Goal: Navigation & Orientation: Find specific page/section

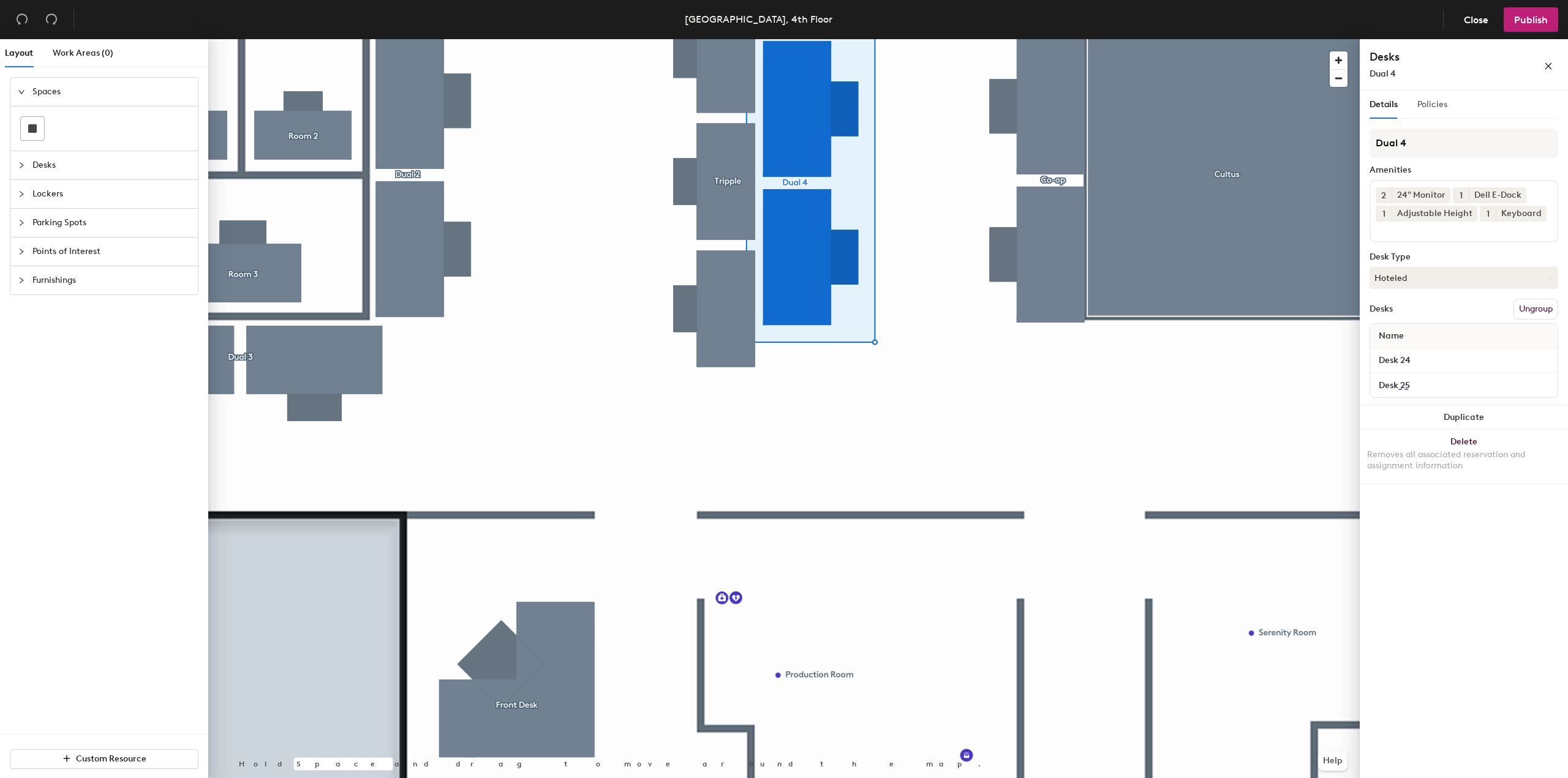
click at [1433, 92] on div "Policies" at bounding box center [1433, 104] width 30 height 28
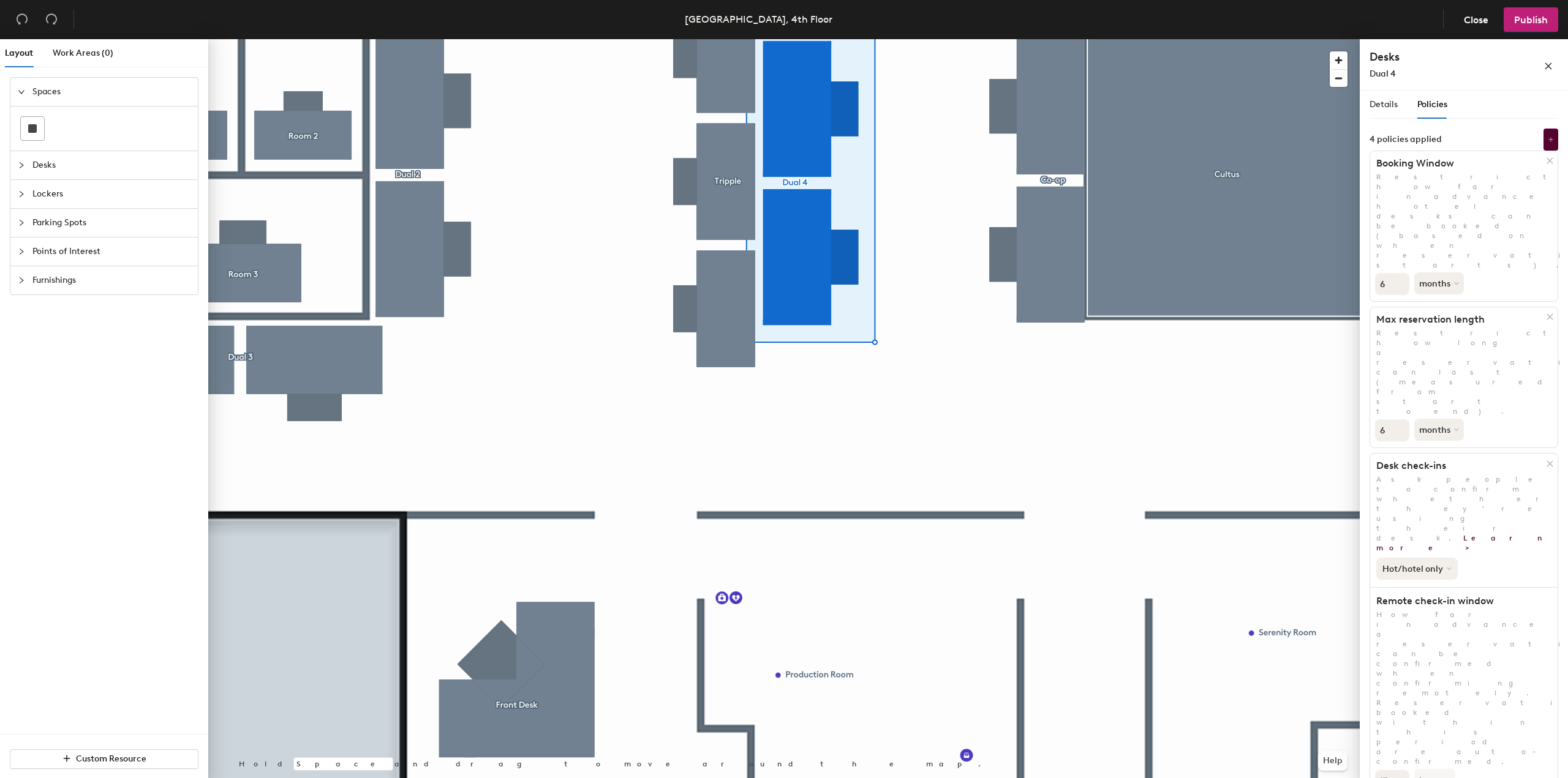
click at [1431, 558] on button "Hot/hotel only" at bounding box center [1417, 568] width 82 height 22
click at [1388, 102] on span "Details" at bounding box center [1384, 104] width 28 height 10
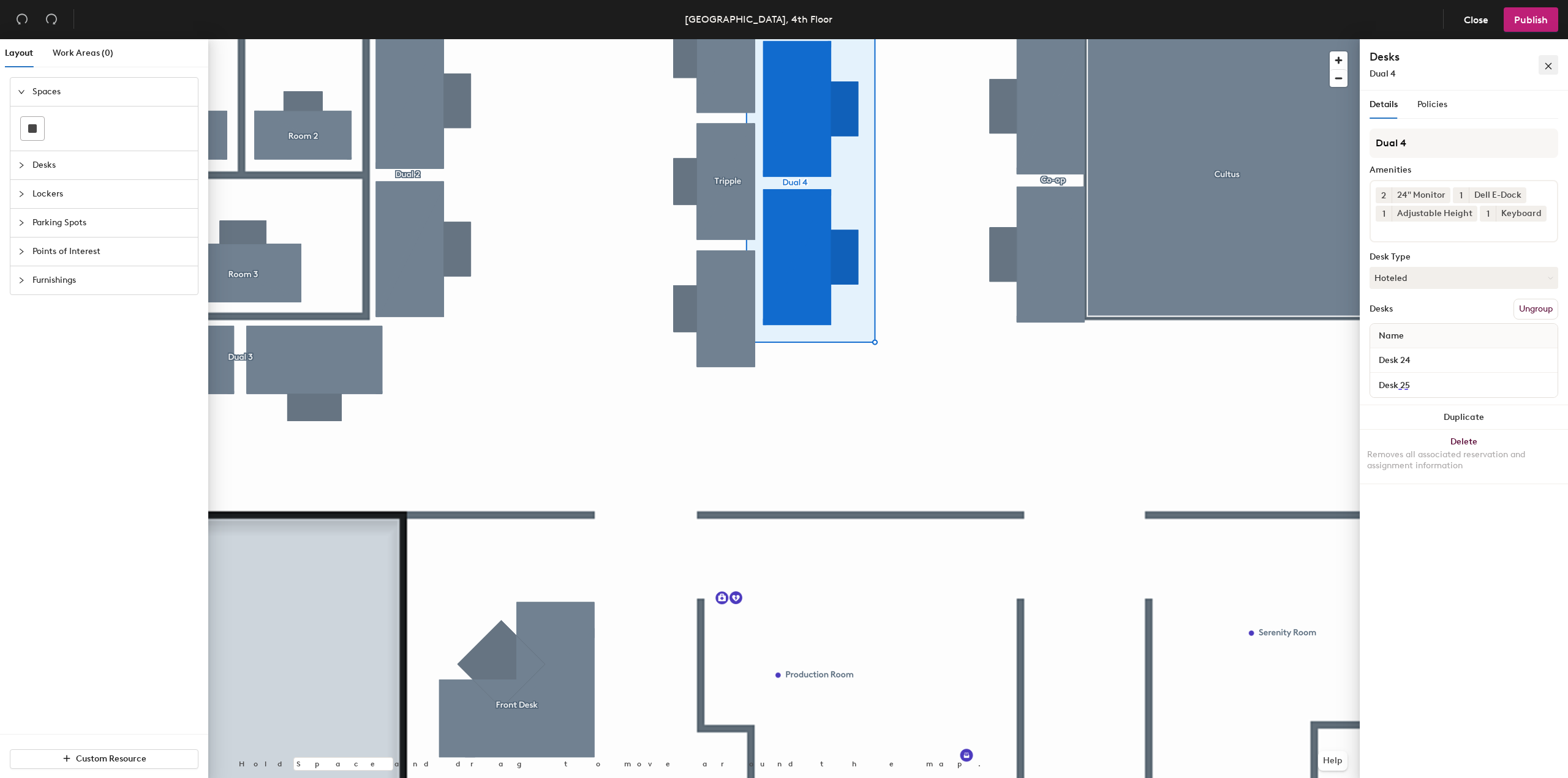
click at [1544, 68] on button "button" at bounding box center [1548, 65] width 20 height 20
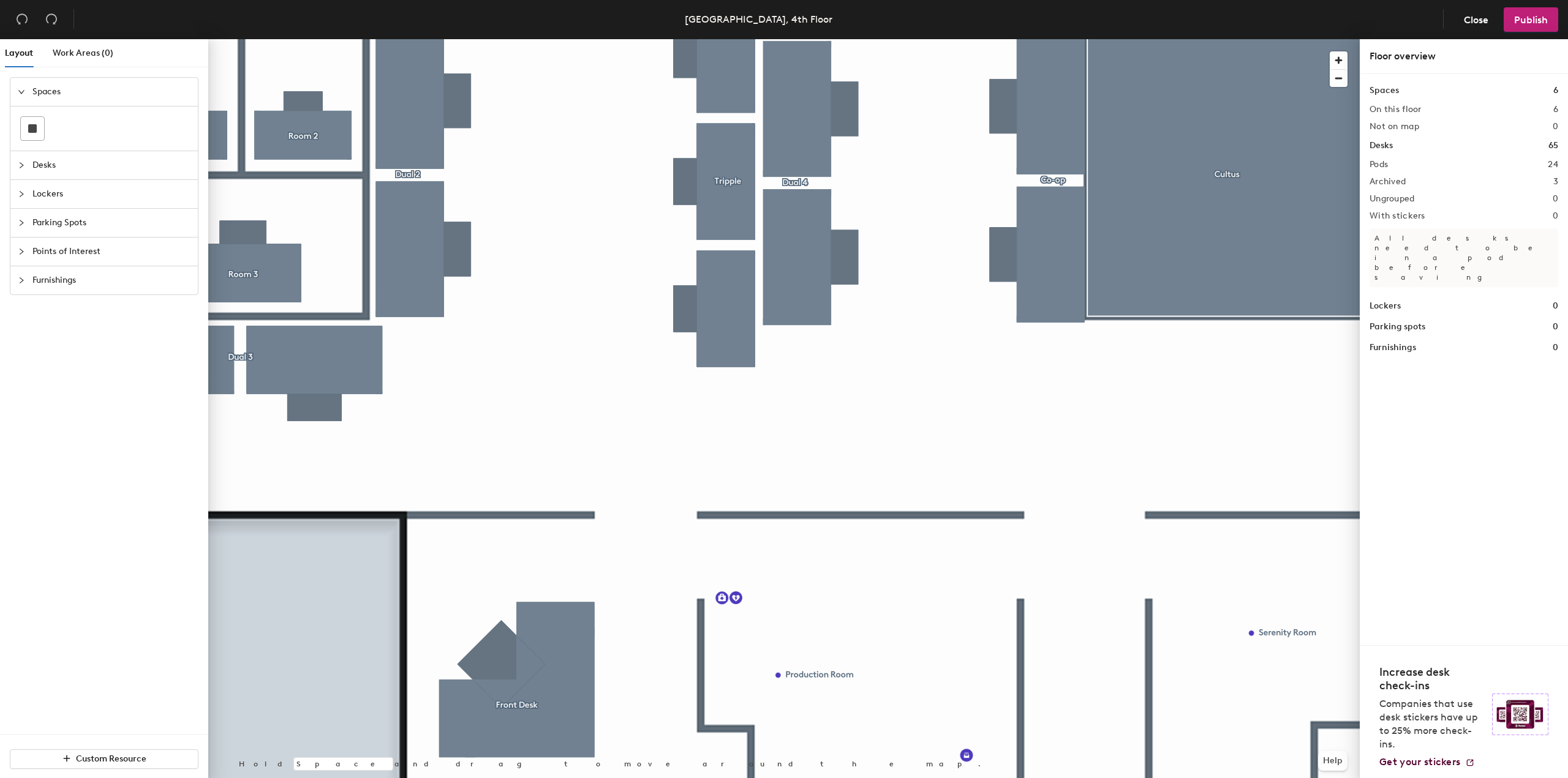
click at [792, 39] on div at bounding box center [784, 39] width 1152 height 0
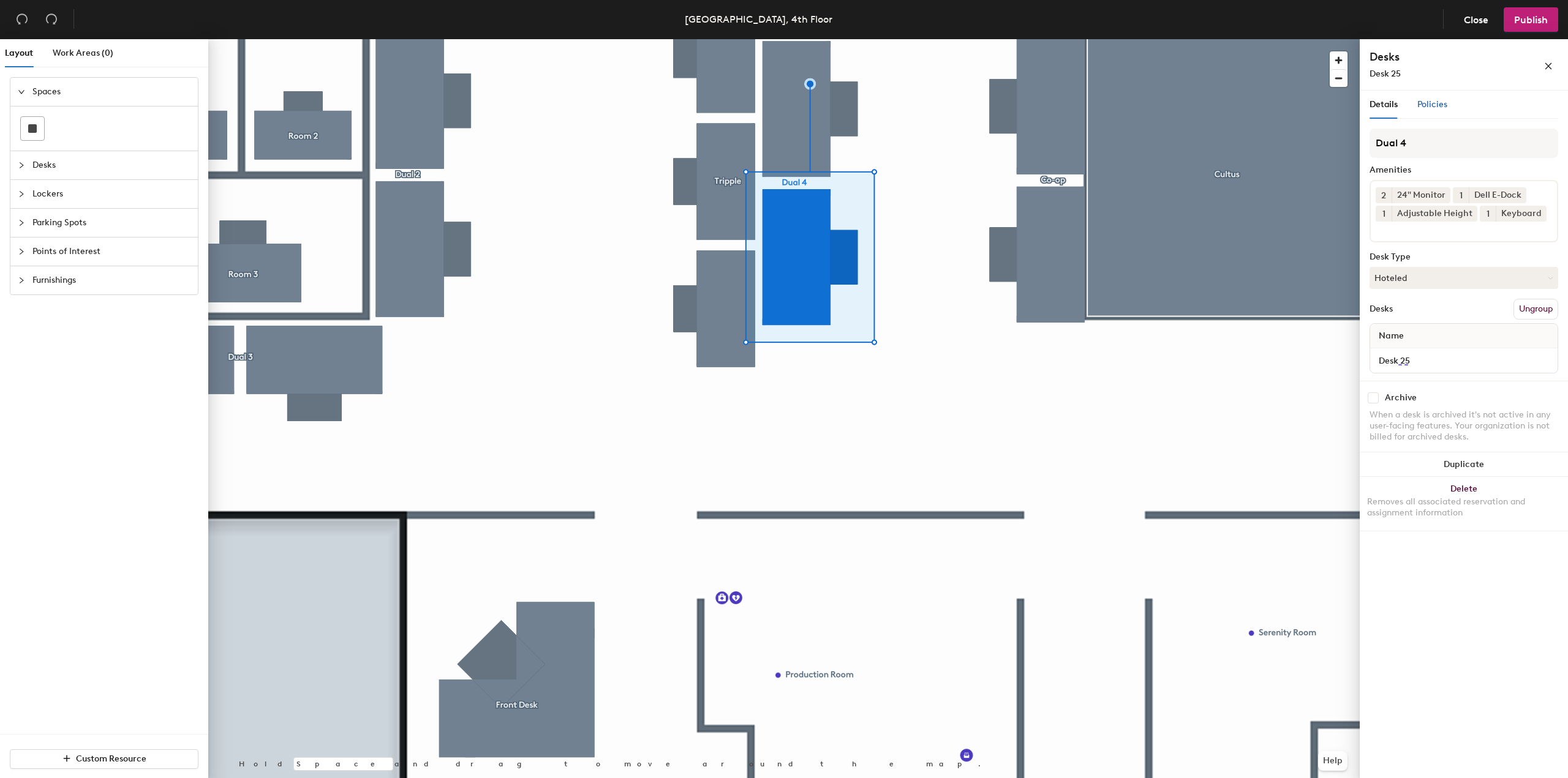
click at [1435, 105] on span "Policies" at bounding box center [1433, 104] width 30 height 10
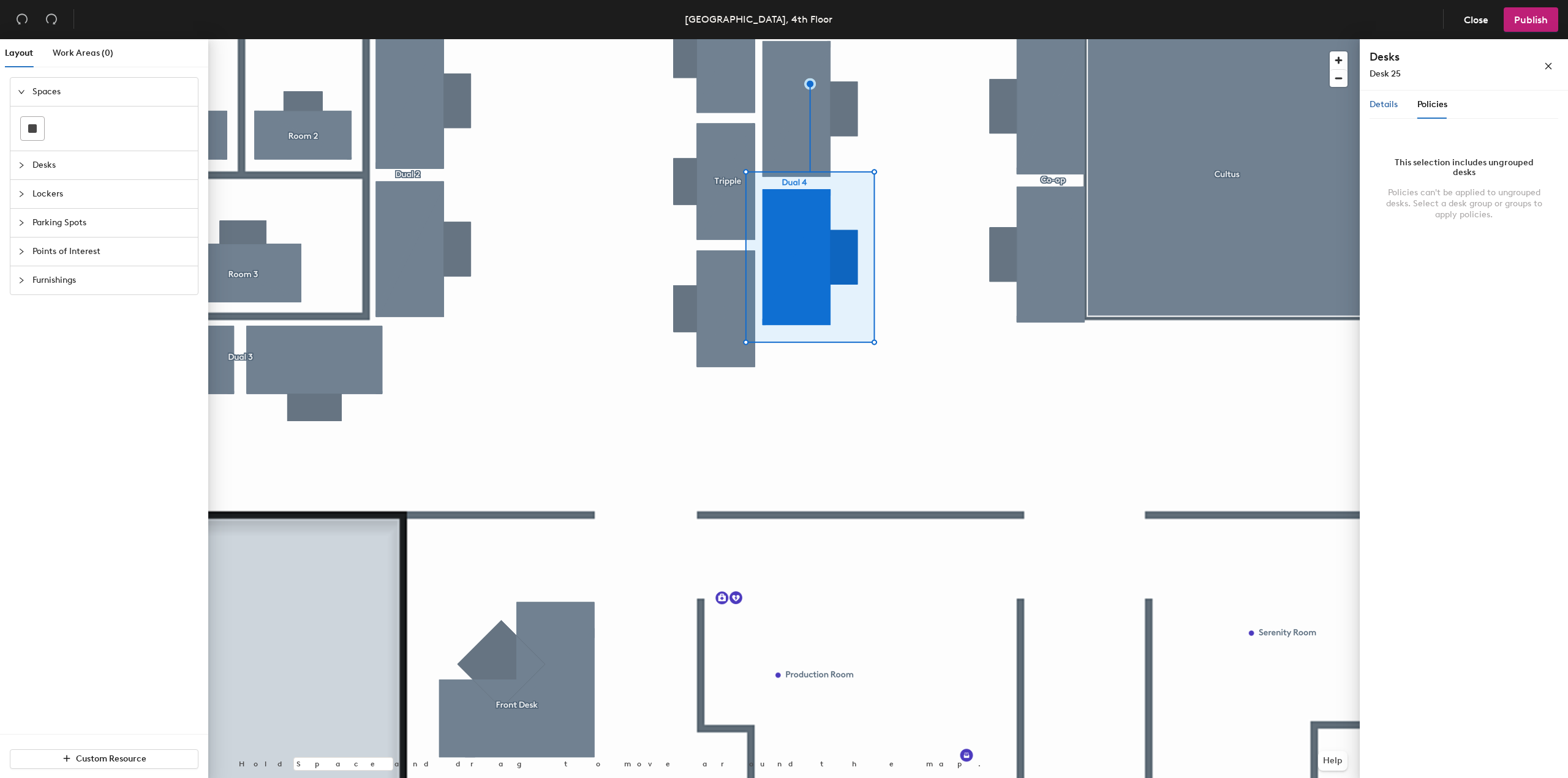
click at [1381, 102] on span "Details" at bounding box center [1384, 104] width 28 height 10
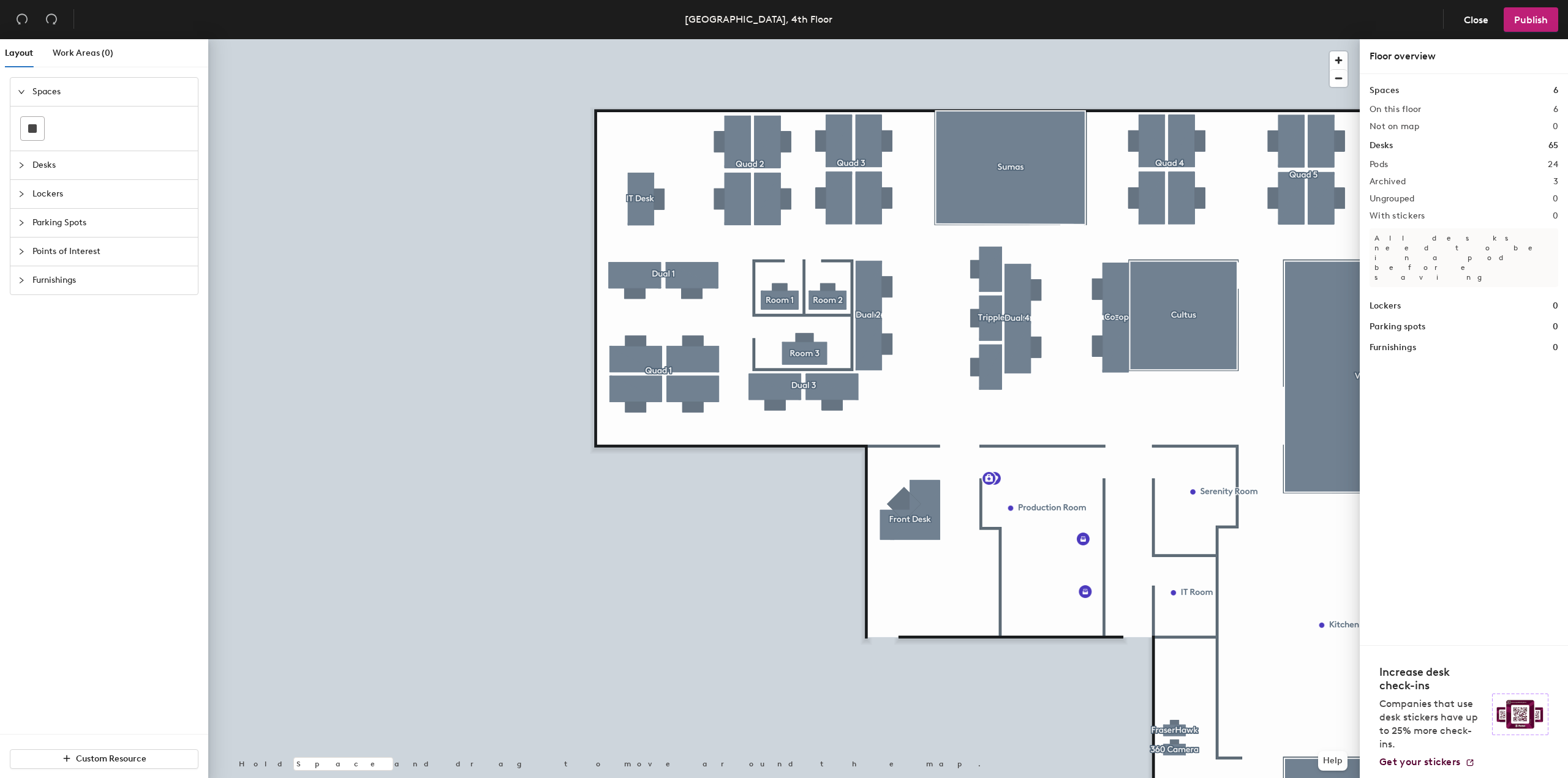
click at [49, 167] on span "Desks" at bounding box center [112, 165] width 158 height 28
click at [55, 251] on span "Lockers" at bounding box center [112, 248] width 158 height 28
click at [59, 267] on span "Furnishings" at bounding box center [112, 280] width 158 height 28
click at [71, 54] on span "Work Areas (0)" at bounding box center [83, 53] width 61 height 10
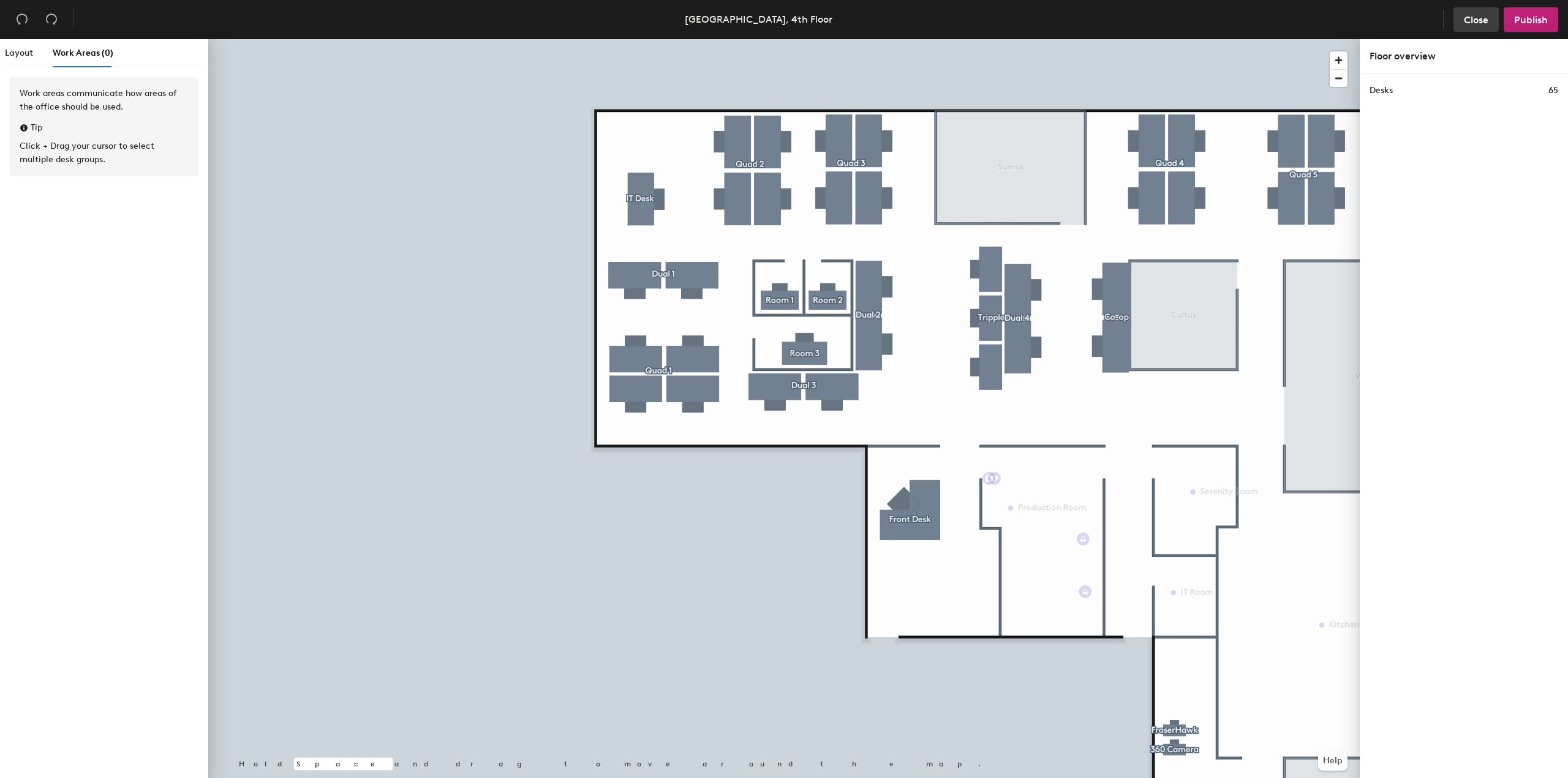
click at [1482, 13] on button "Close" at bounding box center [1476, 20] width 45 height 24
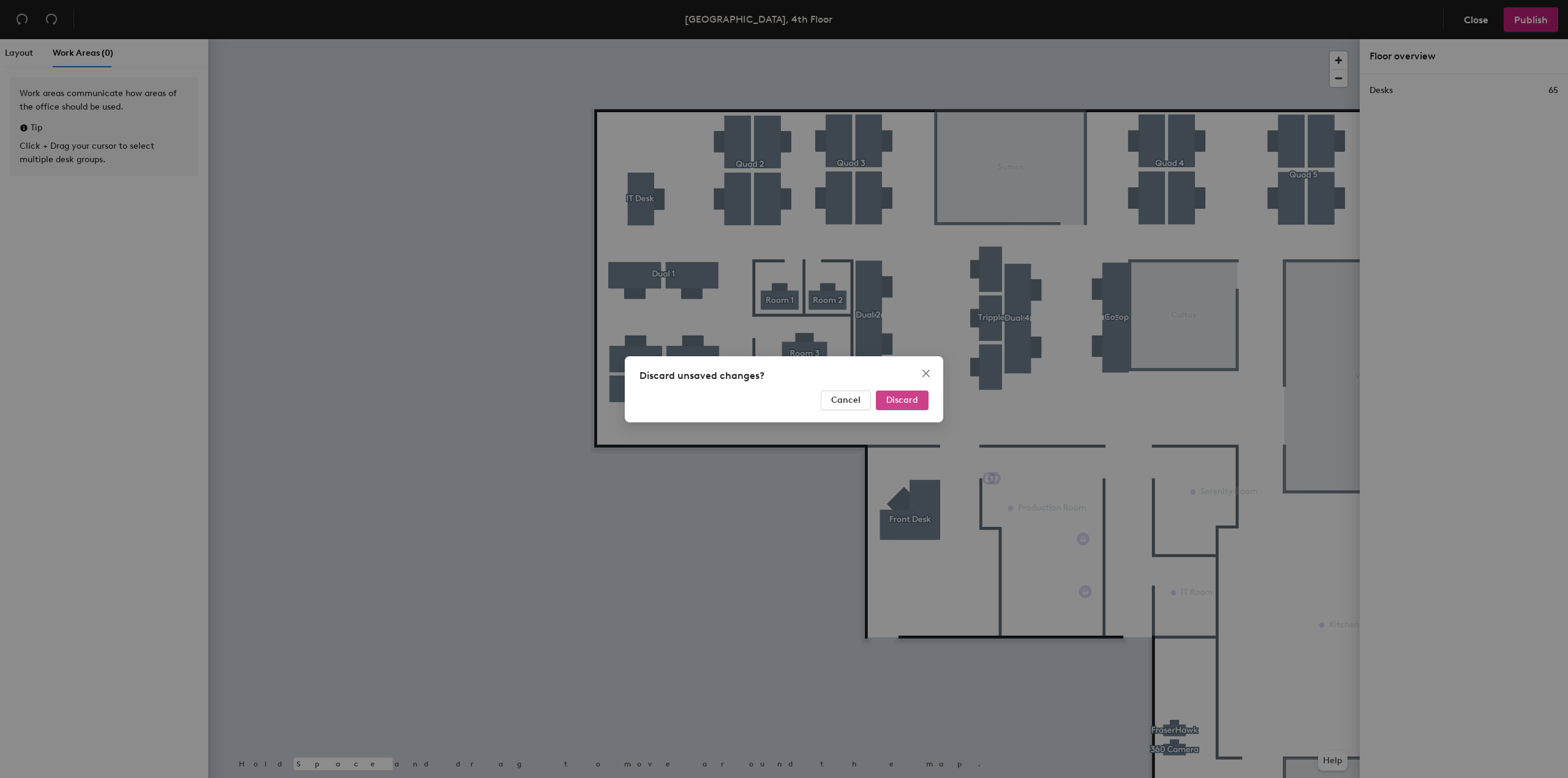
click at [912, 399] on span "Discard" at bounding box center [902, 399] width 32 height 10
